Goal: Task Accomplishment & Management: Use online tool/utility

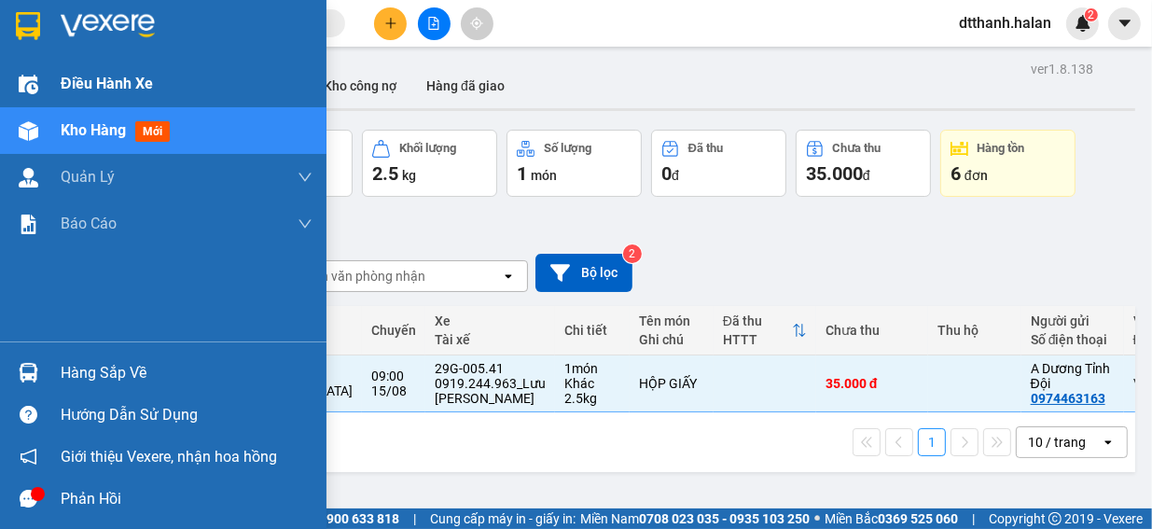
scroll to position [86, 0]
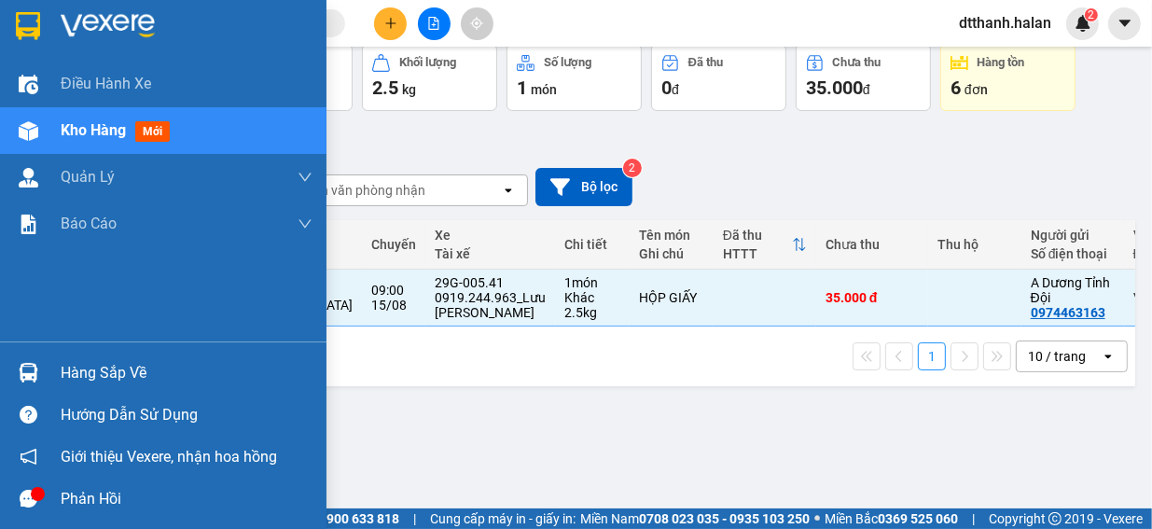
click at [91, 130] on span "Kho hàng" at bounding box center [93, 130] width 65 height 18
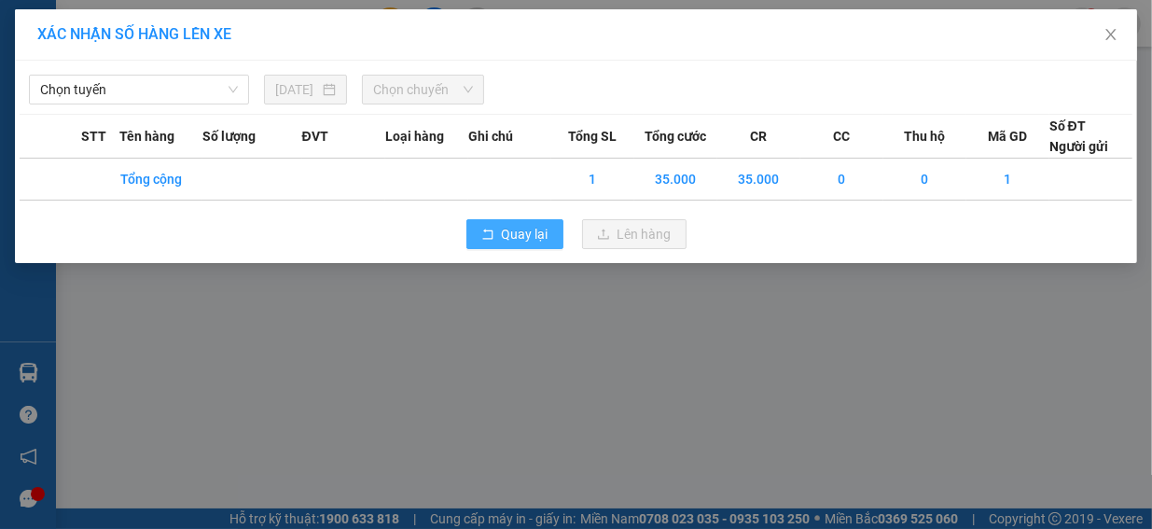
click at [508, 234] on span "Quay lại" at bounding box center [525, 234] width 47 height 21
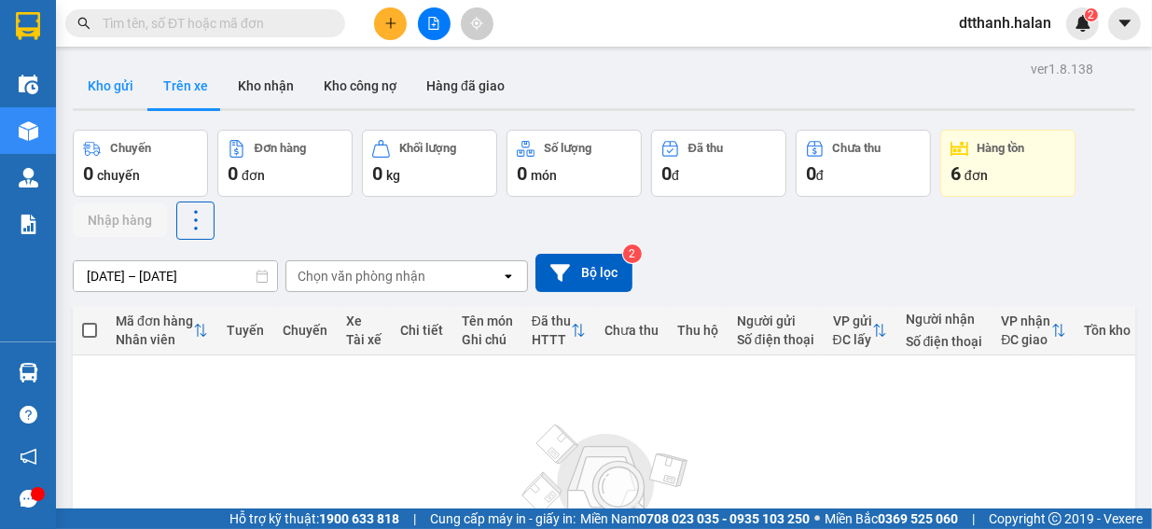
click at [104, 81] on button "Kho gửi" at bounding box center [111, 85] width 76 height 45
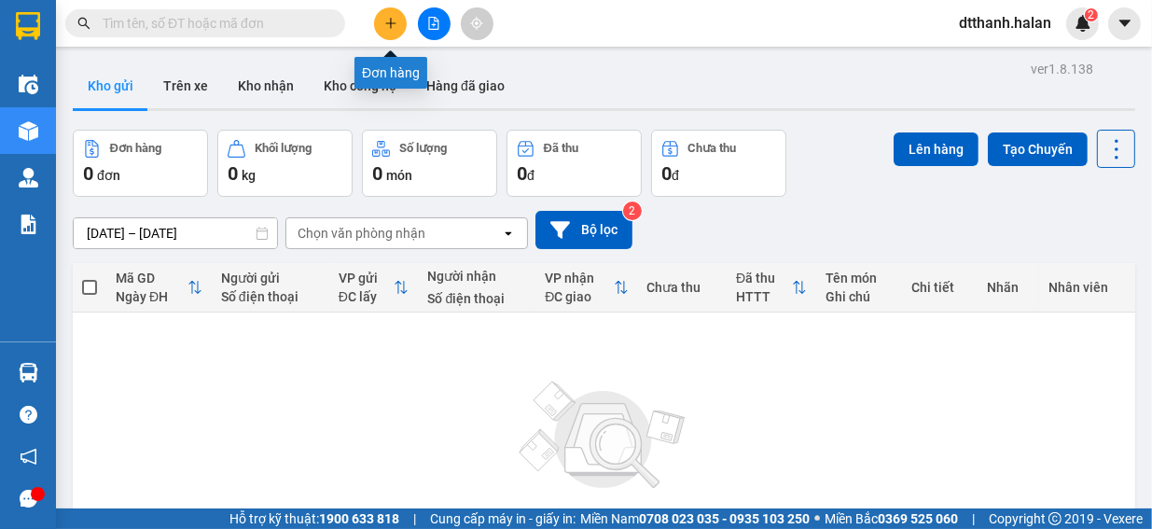
click at [393, 29] on icon "plus" at bounding box center [390, 23] width 13 height 13
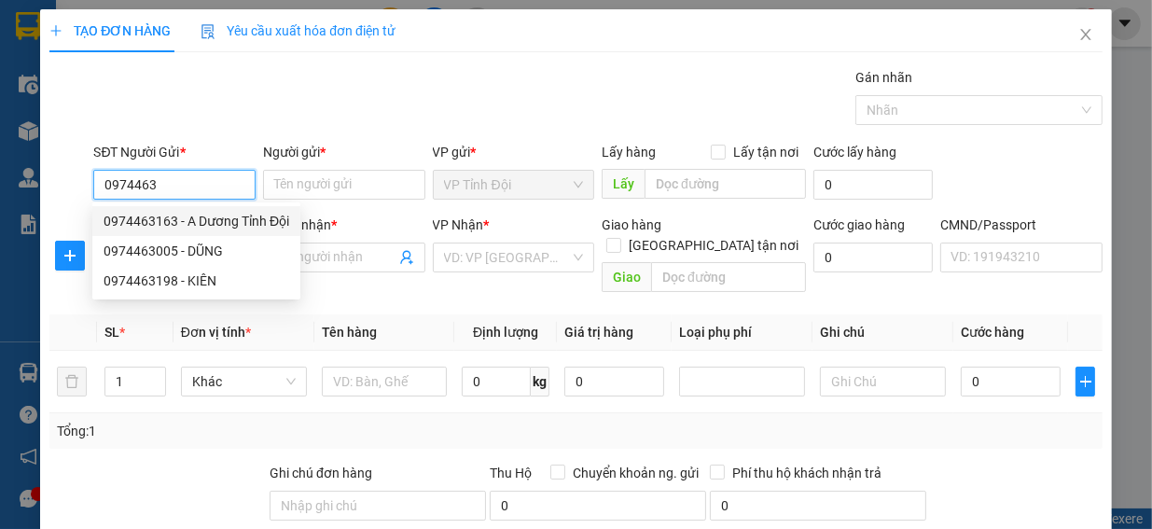
click at [160, 221] on div "0974463163 - A Dương Tỉnh Đội" at bounding box center [197, 221] width 186 height 21
type input "0974463163"
type input "A Dương Tỉnh Đội"
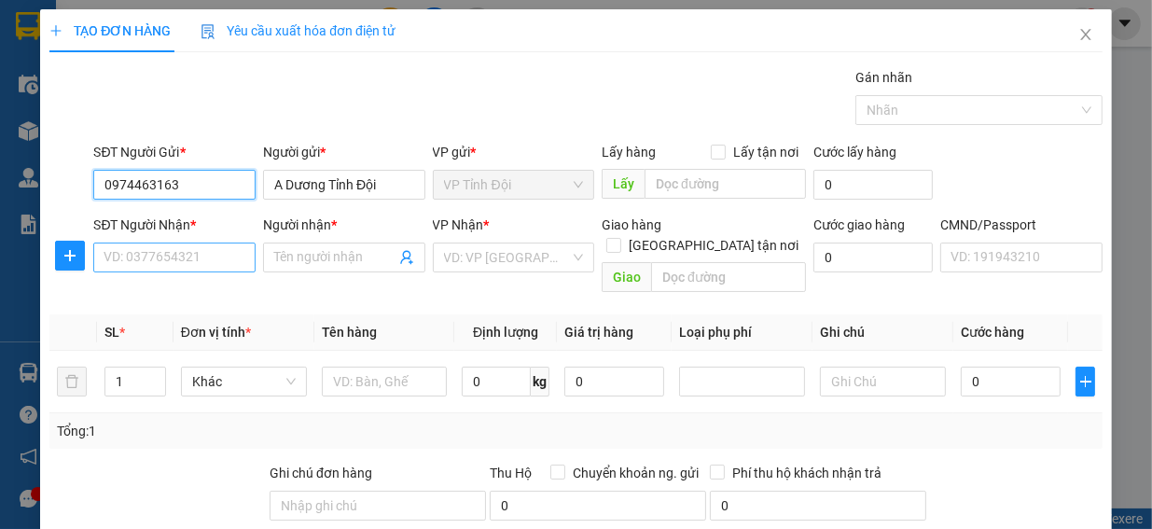
type input "0974463163"
click at [99, 257] on input "SĐT Người Nhận *" at bounding box center [174, 258] width 162 height 30
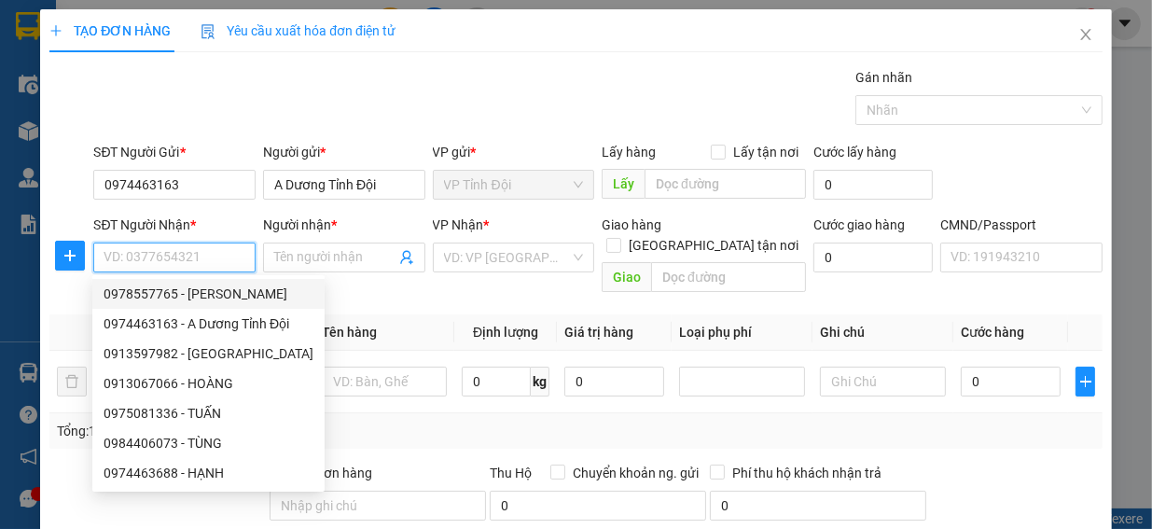
click at [207, 295] on div "0978557765 - [PERSON_NAME]" at bounding box center [209, 294] width 210 height 21
type input "0978557765"
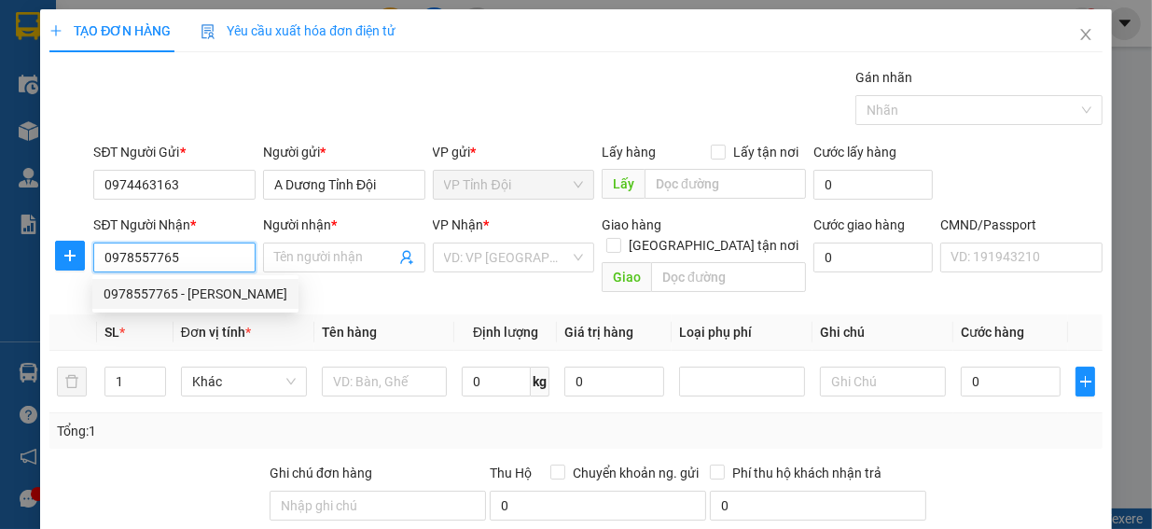
type input "Hùng"
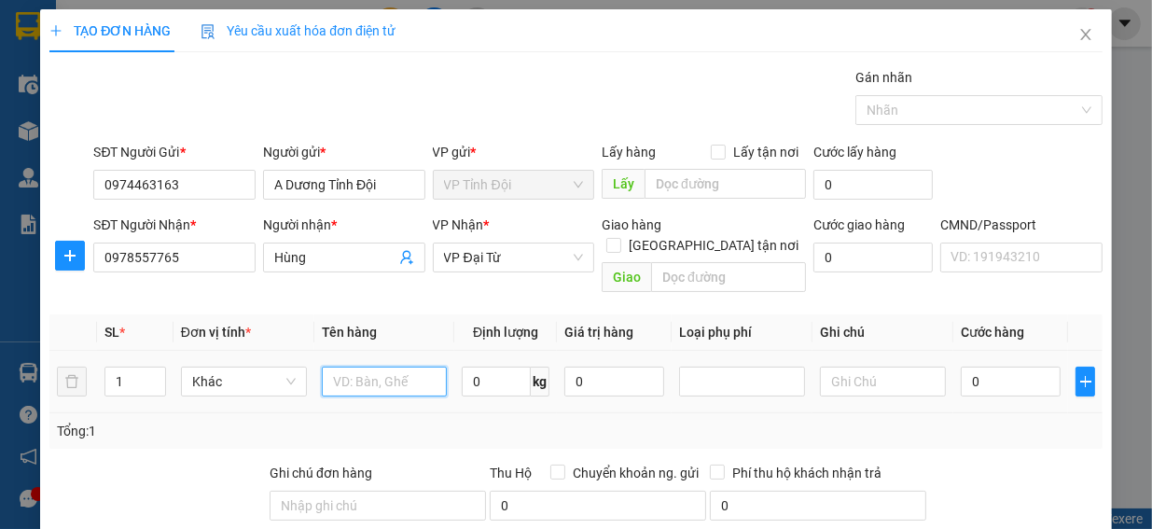
click at [322, 367] on input "text" at bounding box center [385, 382] width 126 height 30
type input "h"
type input "HỘP ĐỒ"
click at [467, 367] on input "0" at bounding box center [496, 382] width 69 height 30
type input "0.2"
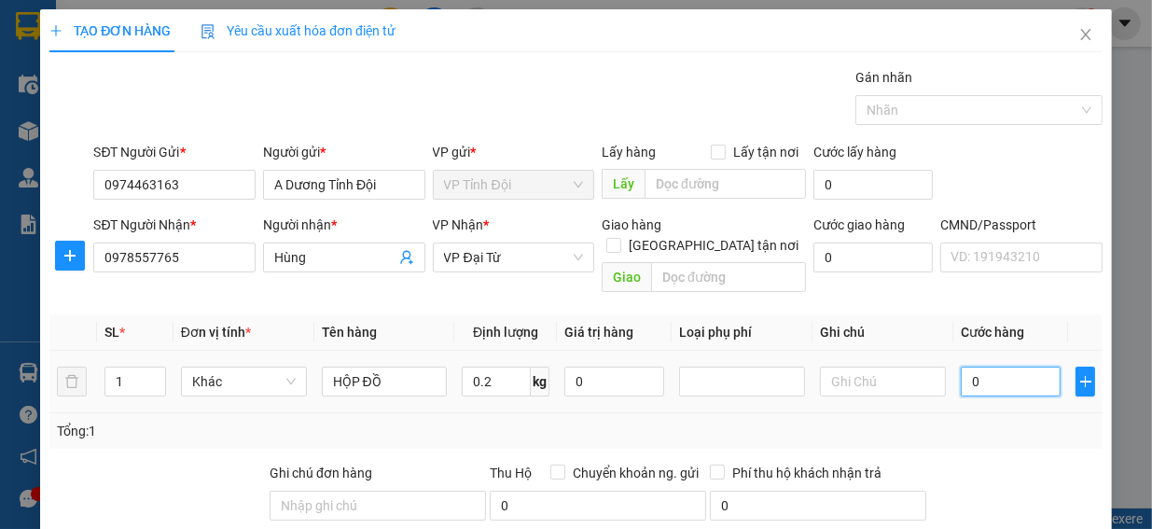
click at [961, 367] on input "0" at bounding box center [1011, 382] width 100 height 30
type input "3"
type input "35"
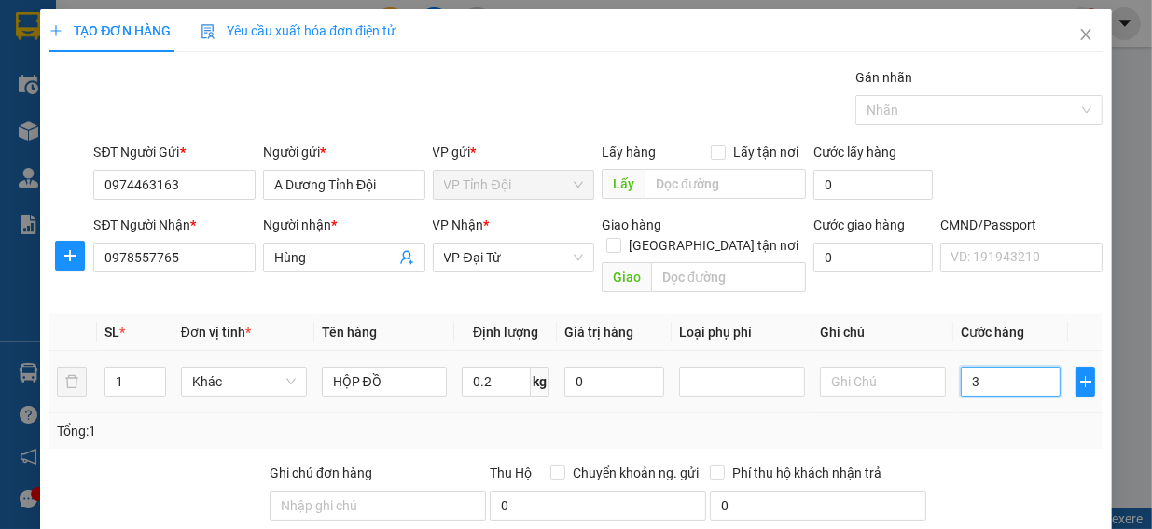
type input "35"
type input "350"
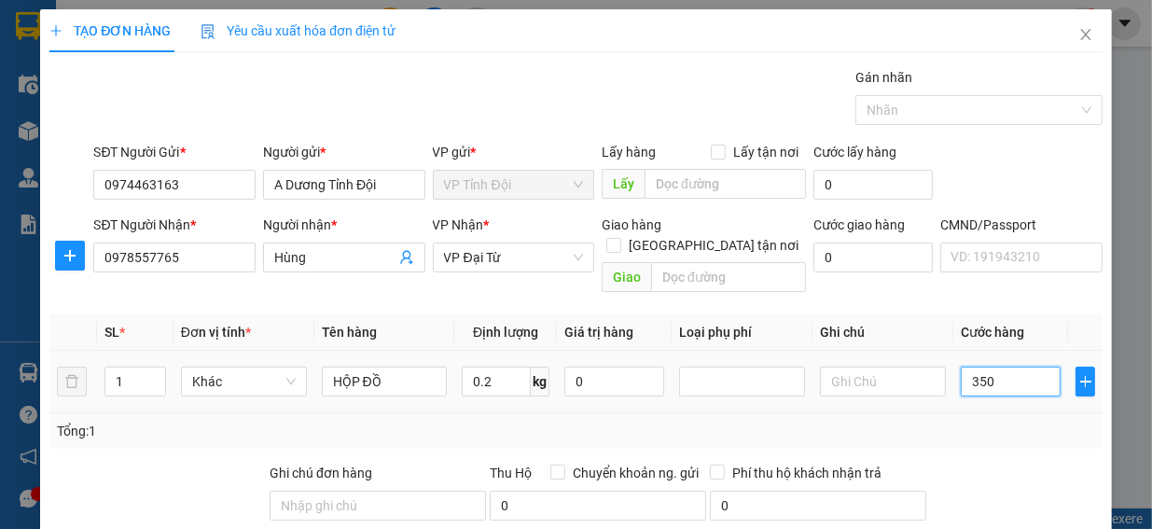
type input "3.500"
type input "35.000"
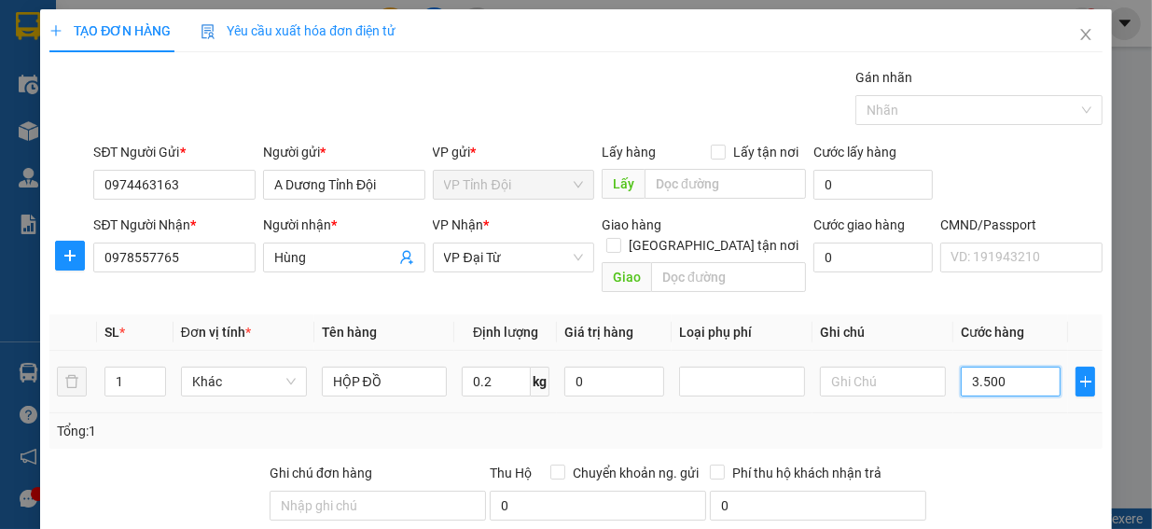
type input "35.000"
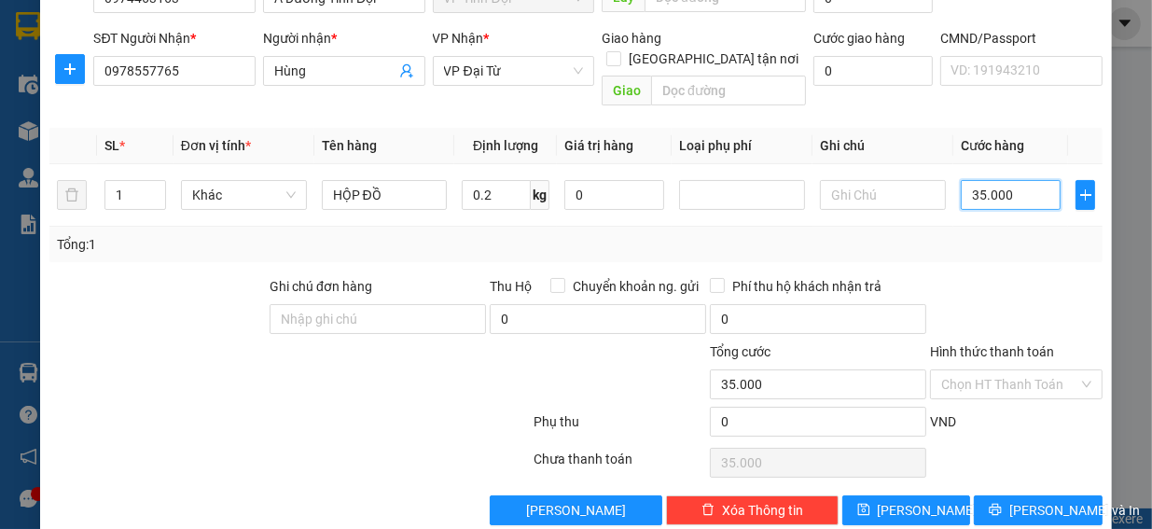
scroll to position [196, 0]
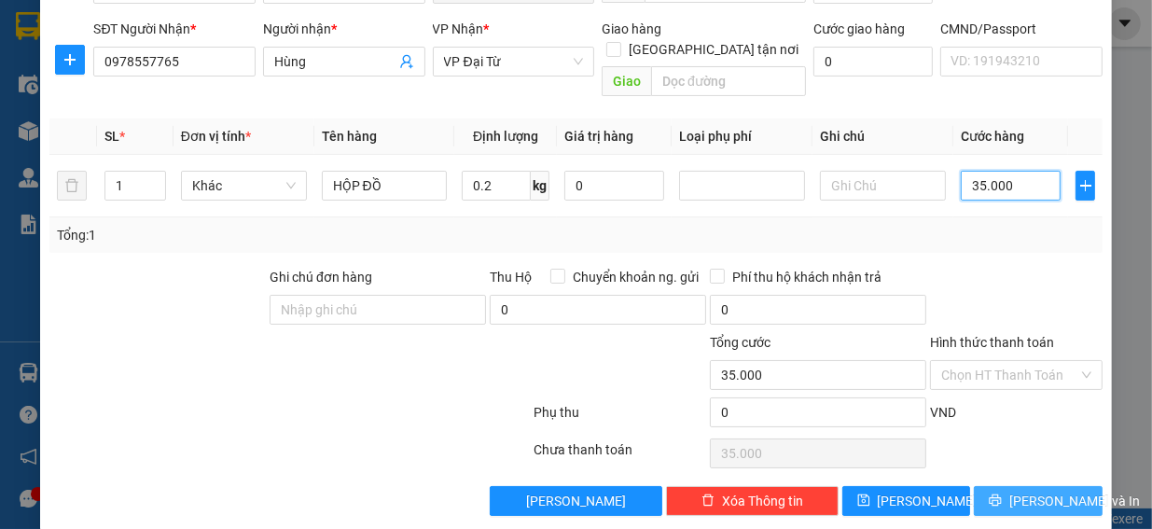
type input "35.000"
click at [1027, 491] on span "[PERSON_NAME] và In" at bounding box center [1074, 501] width 131 height 21
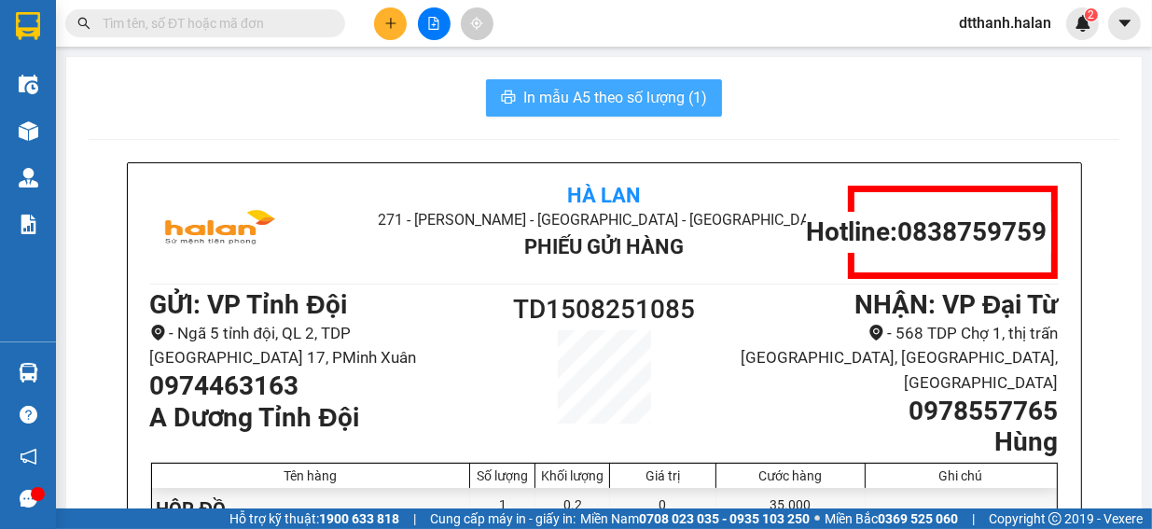
click at [595, 100] on span "In mẫu A5 theo số lượng (1)" at bounding box center [615, 97] width 184 height 23
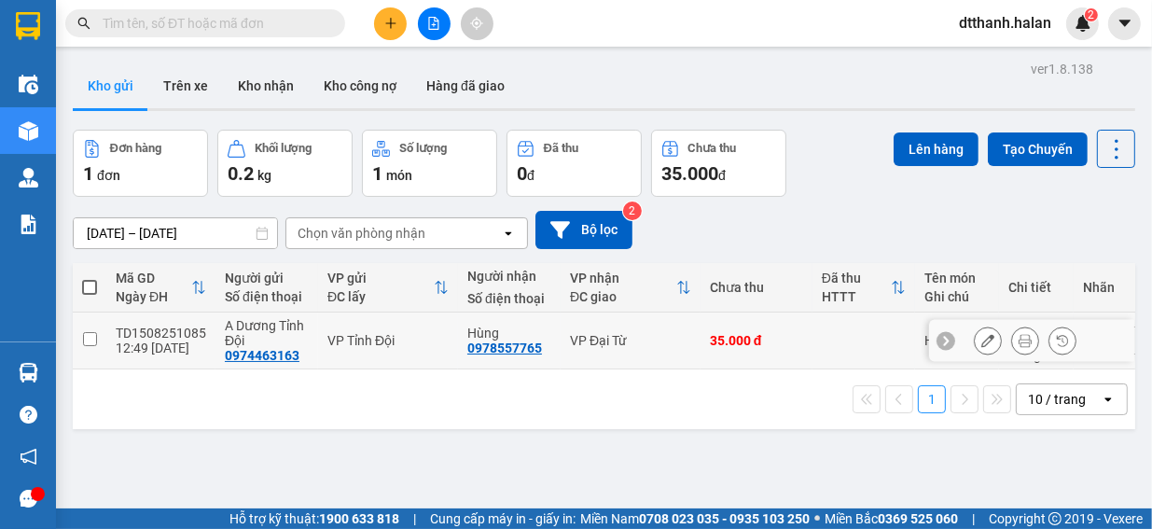
drag, startPoint x: 82, startPoint y: 336, endPoint x: 101, endPoint y: 342, distance: 19.8
click at [83, 338] on input "checkbox" at bounding box center [90, 339] width 14 height 14
checkbox input "true"
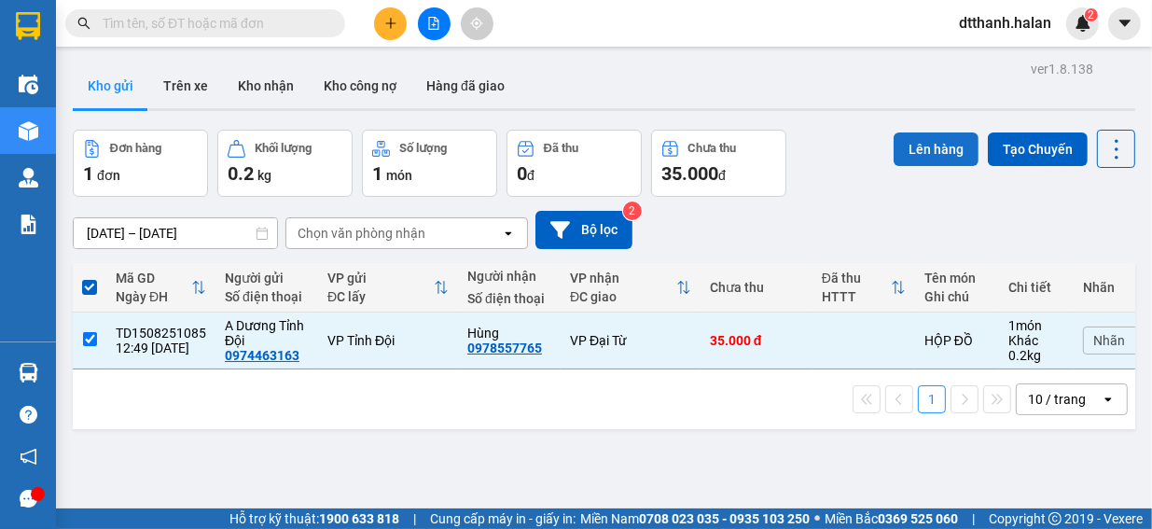
click at [933, 148] on button "Lên hàng" at bounding box center [936, 149] width 85 height 34
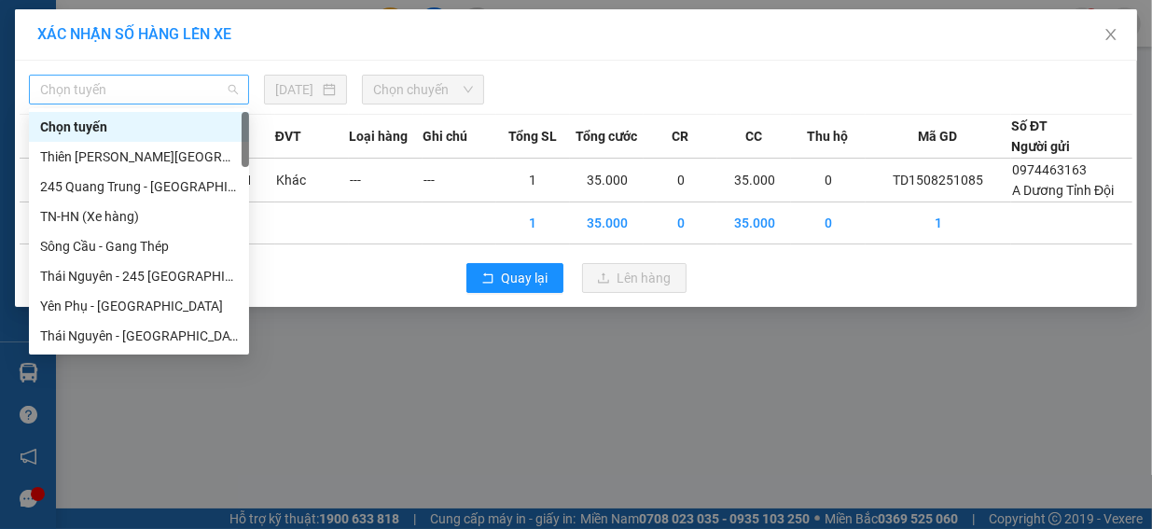
click at [213, 92] on span "Chọn tuyến" at bounding box center [139, 90] width 198 height 28
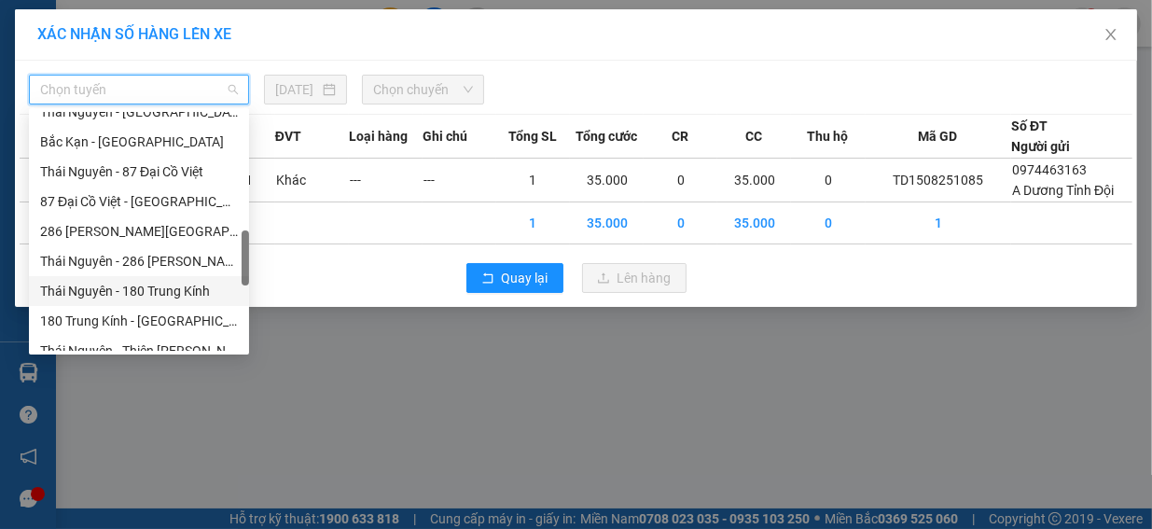
scroll to position [485, 0]
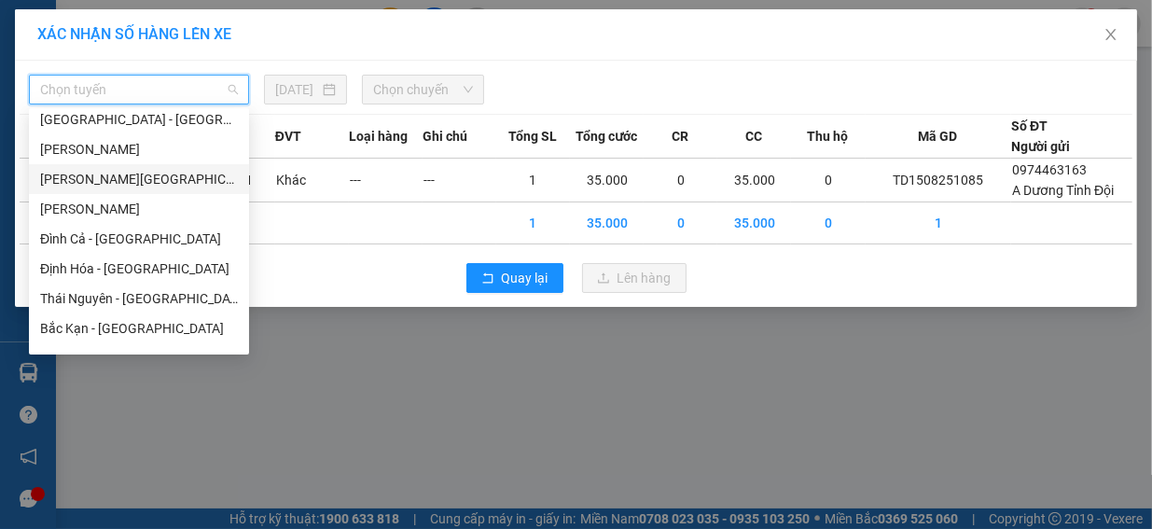
click at [113, 175] on div "[PERSON_NAME][GEOGRAPHIC_DATA]" at bounding box center [139, 179] width 198 height 21
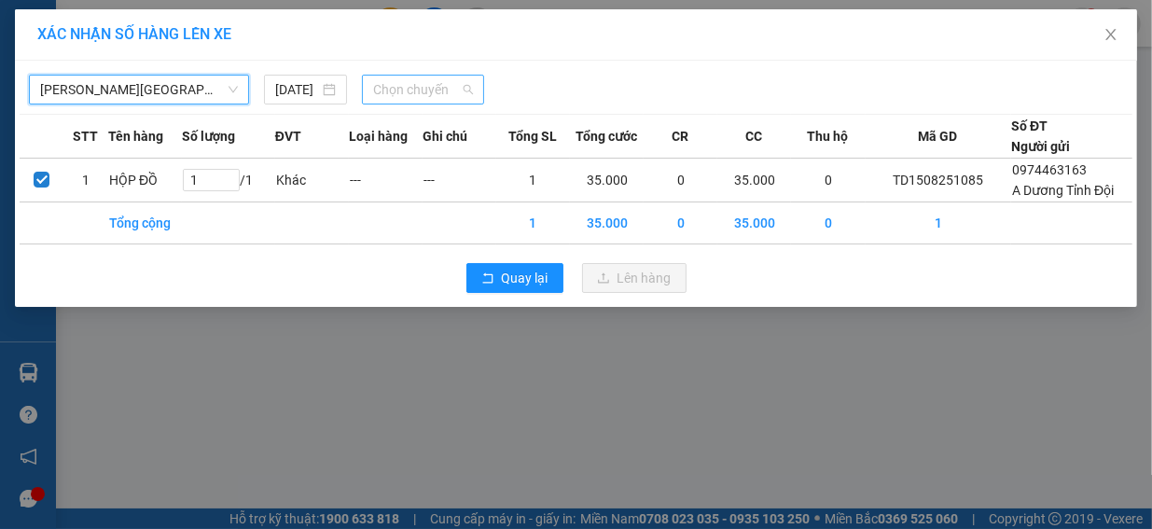
click at [455, 96] on span "Chọn chuyến" at bounding box center [423, 90] width 100 height 28
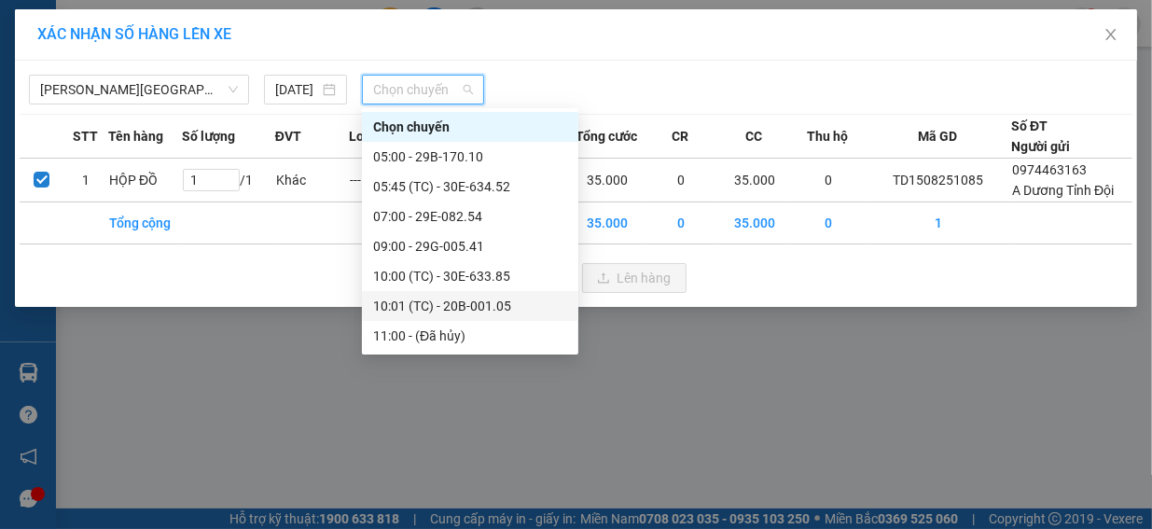
scroll to position [93, 0]
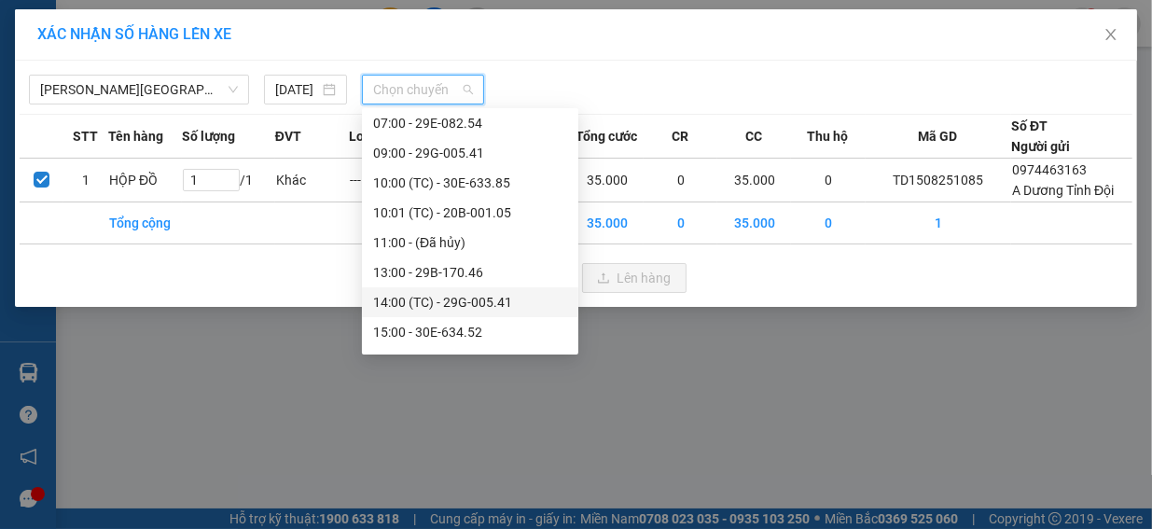
click at [403, 301] on div "14:00 (TC) - 29G-005.41" at bounding box center [470, 302] width 194 height 21
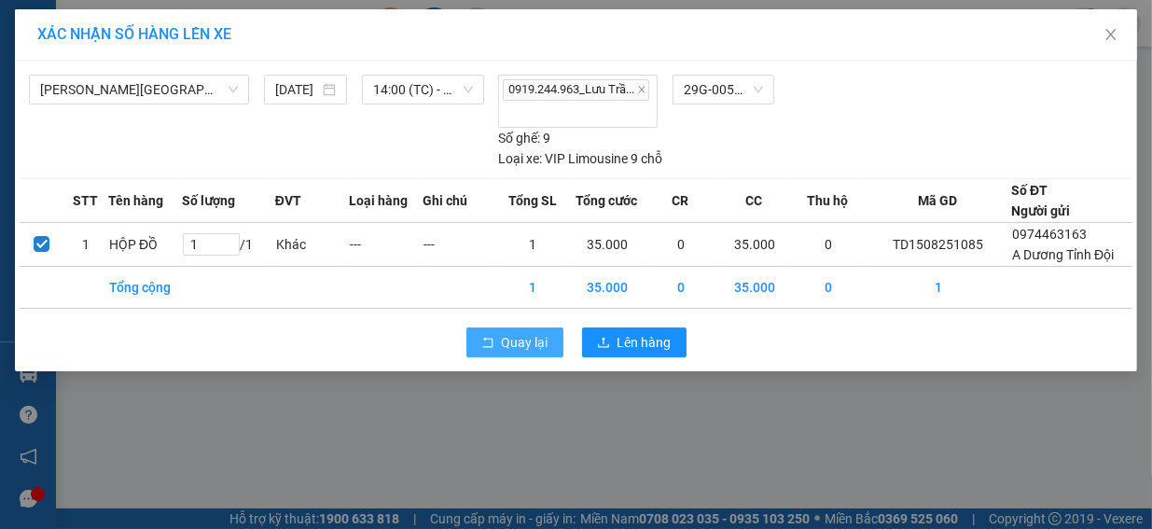
click at [519, 332] on span "Quay lại" at bounding box center [525, 342] width 47 height 21
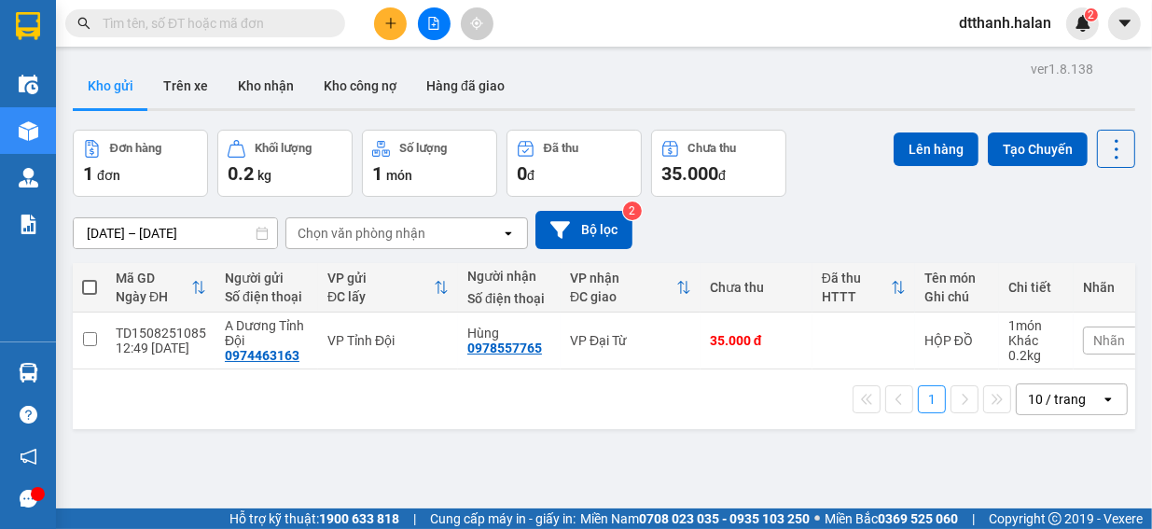
click at [214, 429] on div "1 10 / trang open" at bounding box center [604, 399] width 1063 height 60
click at [89, 339] on input "checkbox" at bounding box center [90, 339] width 14 height 14
checkbox input "true"
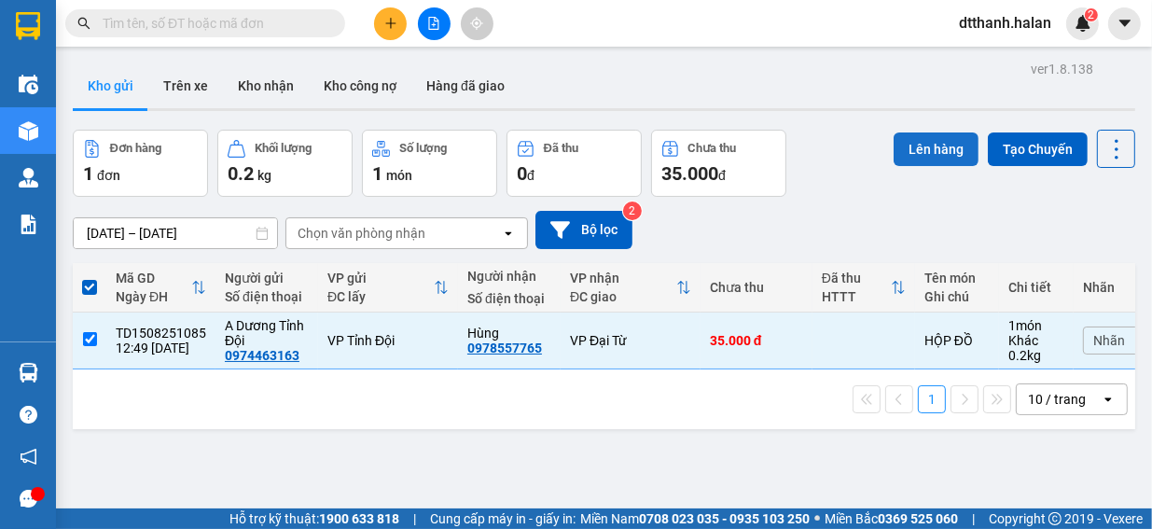
click at [924, 149] on button "Lên hàng" at bounding box center [936, 149] width 85 height 34
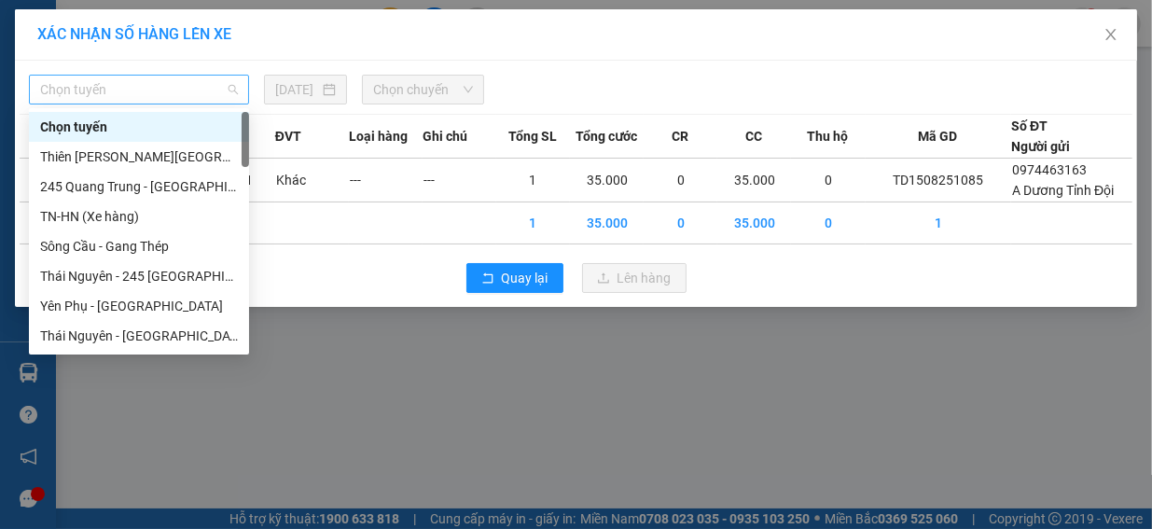
click at [213, 89] on span "Chọn tuyến" at bounding box center [139, 90] width 198 height 28
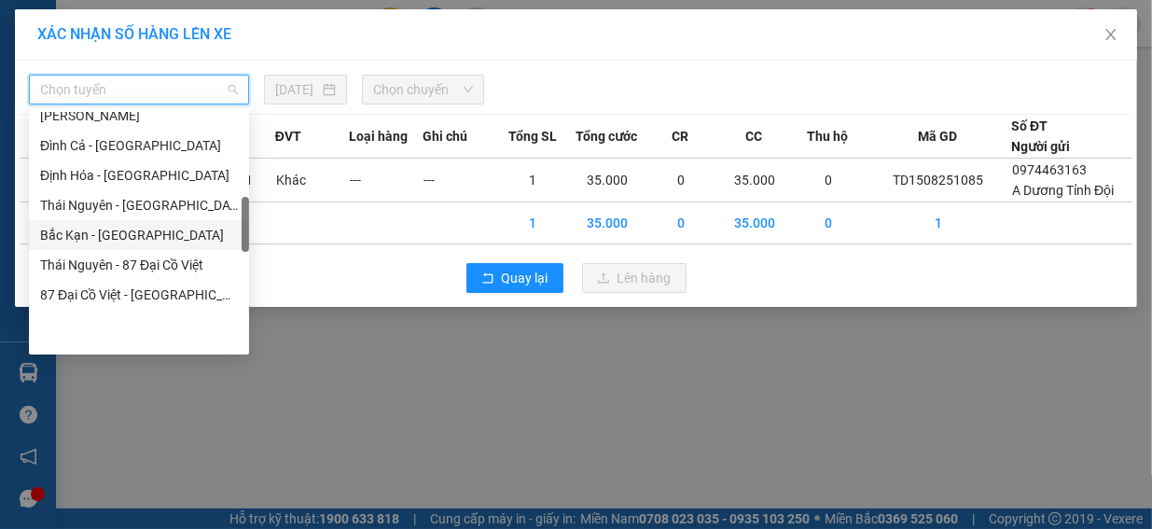
scroll to position [485, 0]
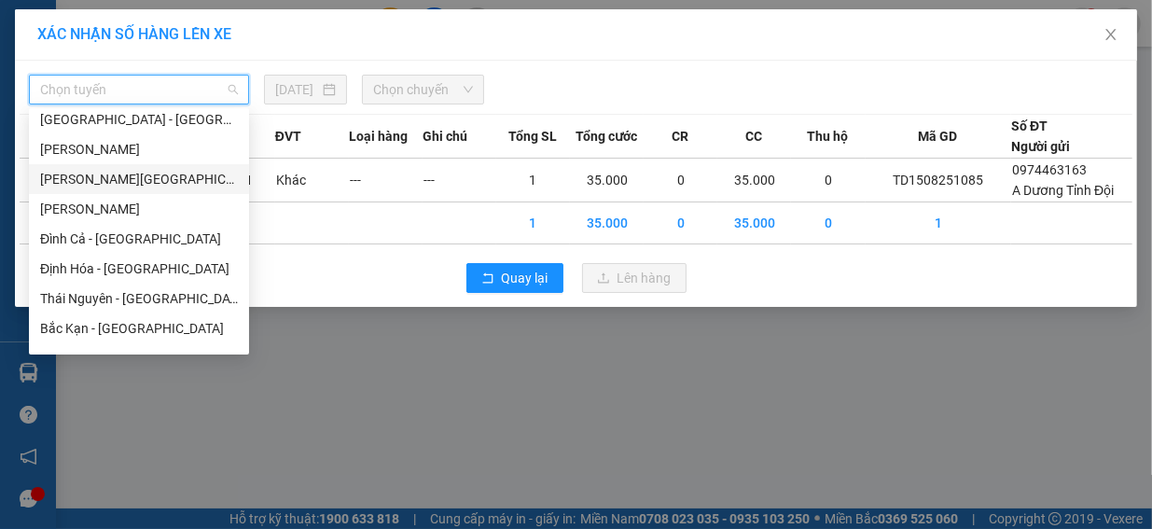
click at [166, 185] on div "[PERSON_NAME][GEOGRAPHIC_DATA]" at bounding box center [139, 179] width 198 height 21
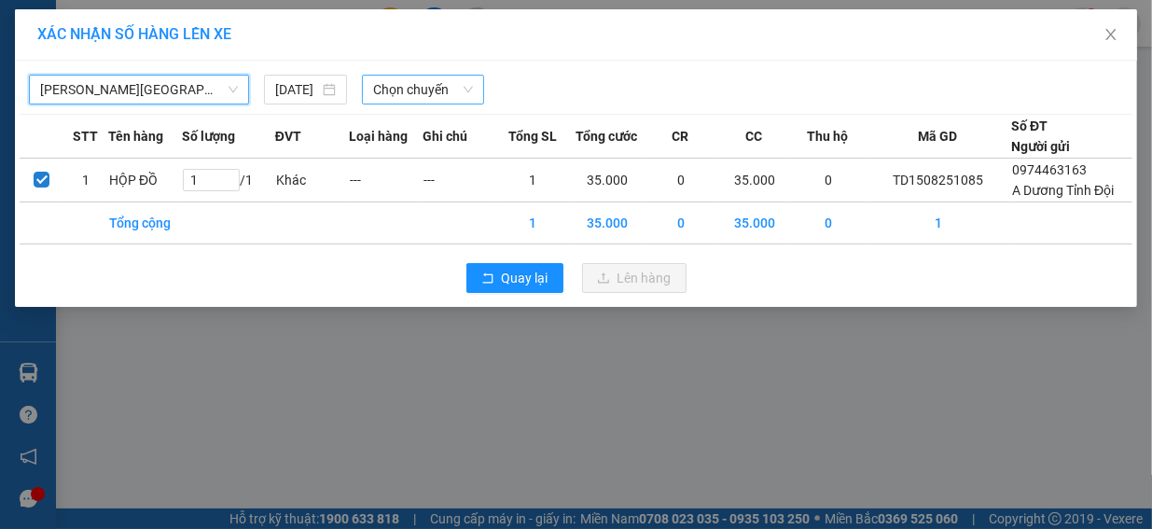
click at [431, 92] on span "Chọn chuyến" at bounding box center [423, 90] width 100 height 28
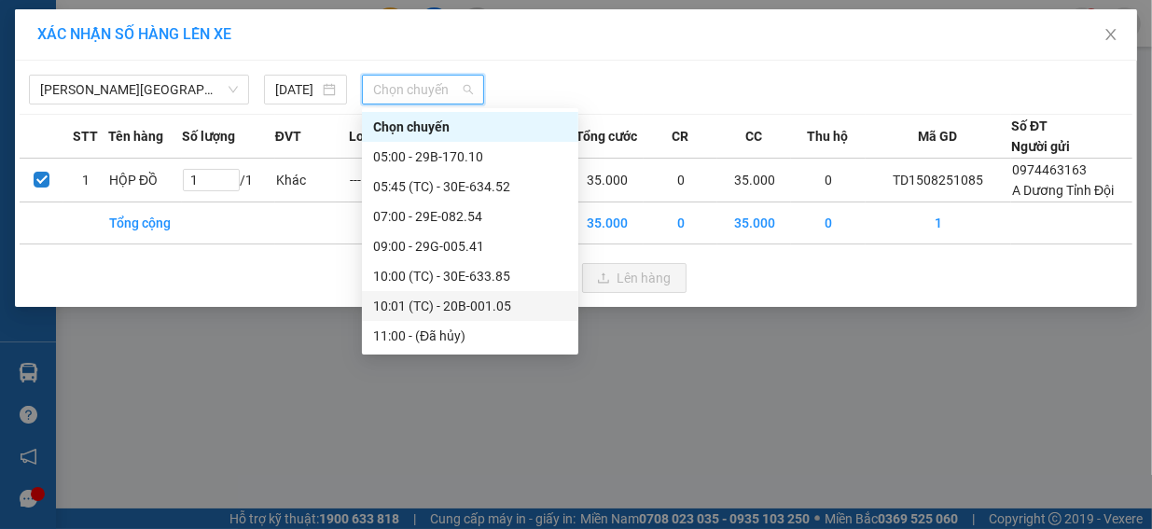
scroll to position [179, 0]
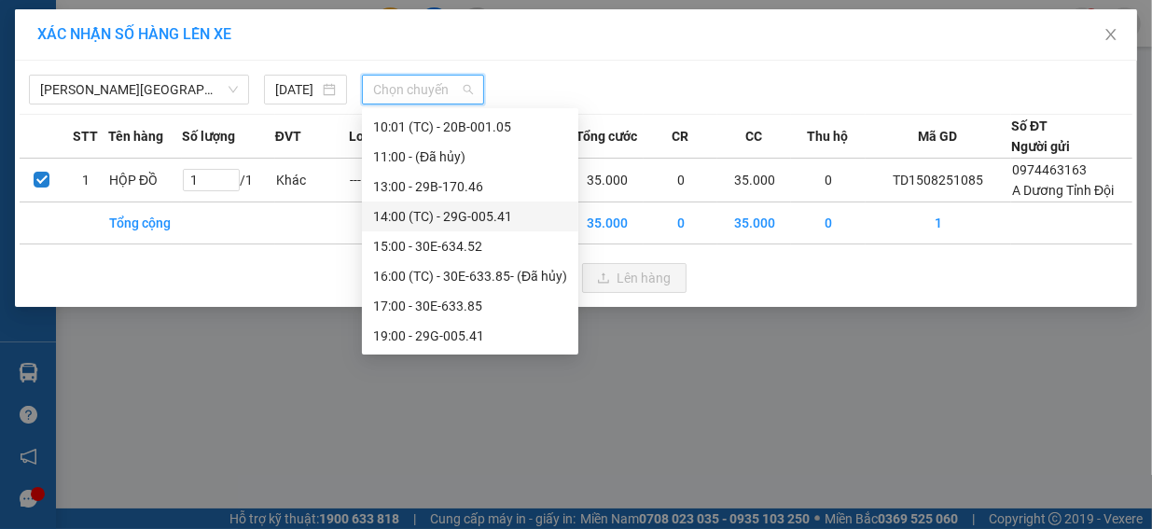
click at [461, 219] on div "14:00 (TC) - 29G-005.41" at bounding box center [470, 216] width 194 height 21
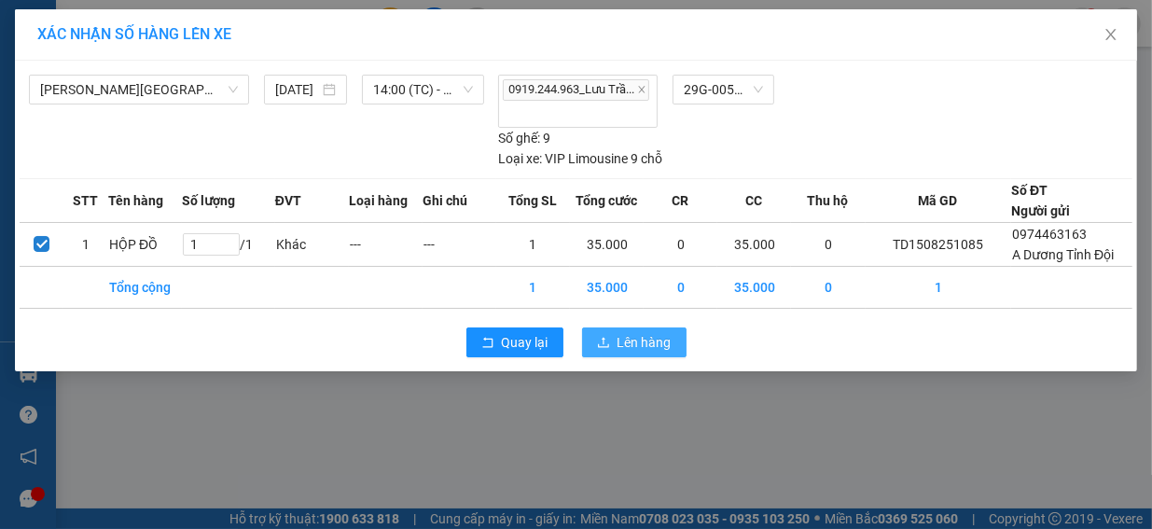
click at [634, 332] on span "Lên hàng" at bounding box center [645, 342] width 54 height 21
